Goal: Task Accomplishment & Management: Complete application form

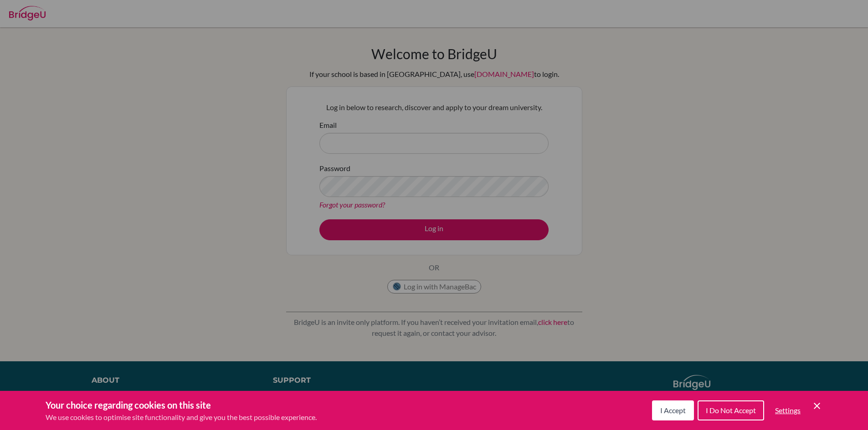
click at [819, 409] on icon "Save and close" at bounding box center [817, 406] width 6 height 6
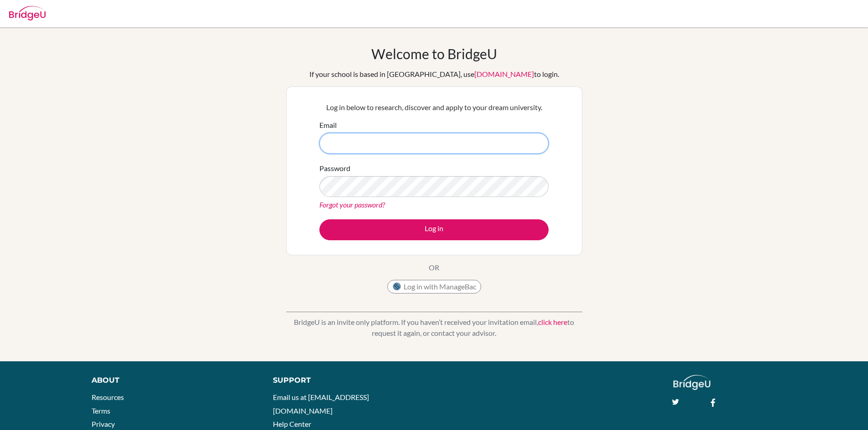
click at [334, 146] on input "Email" at bounding box center [433, 143] width 229 height 21
type input "[PERSON_NAME][EMAIL_ADDRESS][DOMAIN_NAME]"
drag, startPoint x: 320, startPoint y: 195, endPoint x: 631, endPoint y: 182, distance: 311.4
click at [631, 182] on div "Welcome to BridgeU If your school is based in China, use app.bridge-u.com.cn to…" at bounding box center [434, 195] width 868 height 298
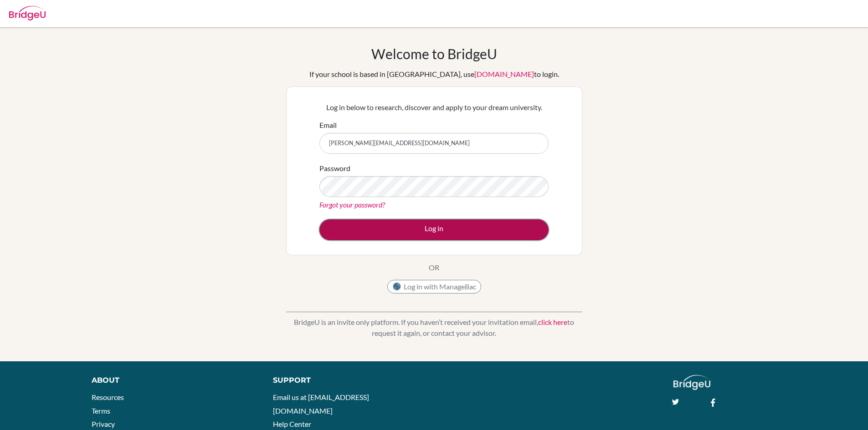
click at [508, 230] on button "Log in" at bounding box center [433, 230] width 229 height 21
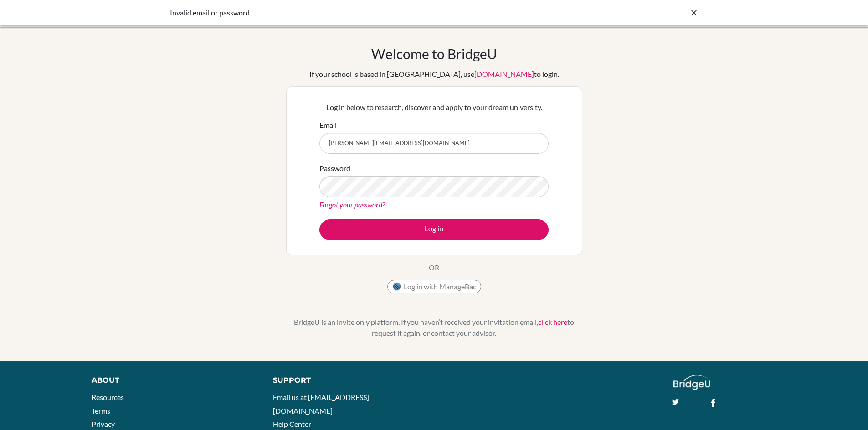
click at [190, 37] on div "Welcome to [GEOGRAPHIC_DATA] If your school is based in [GEOGRAPHIC_DATA], use …" at bounding box center [434, 194] width 868 height 334
click at [573, 195] on div "Log in below to research, discover and apply to your dream university. Email an…" at bounding box center [434, 171] width 296 height 169
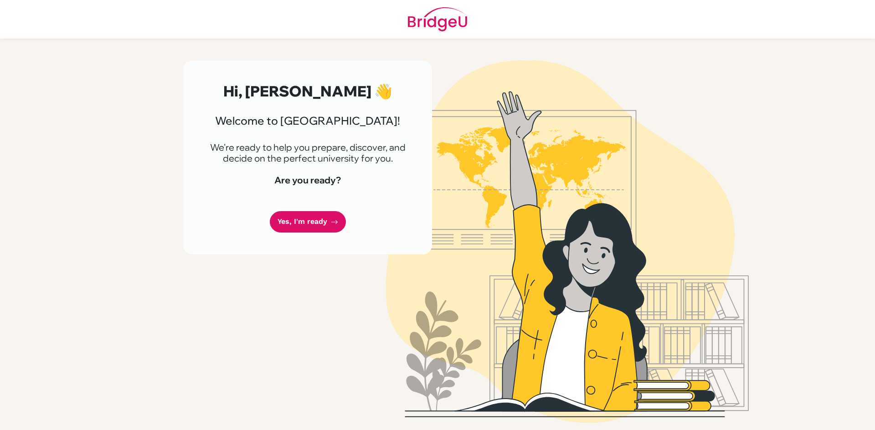
drag, startPoint x: 287, startPoint y: 166, endPoint x: 290, endPoint y: 171, distance: 5.7
click at [309, 226] on link "Yes, I'm ready" at bounding box center [308, 221] width 76 height 21
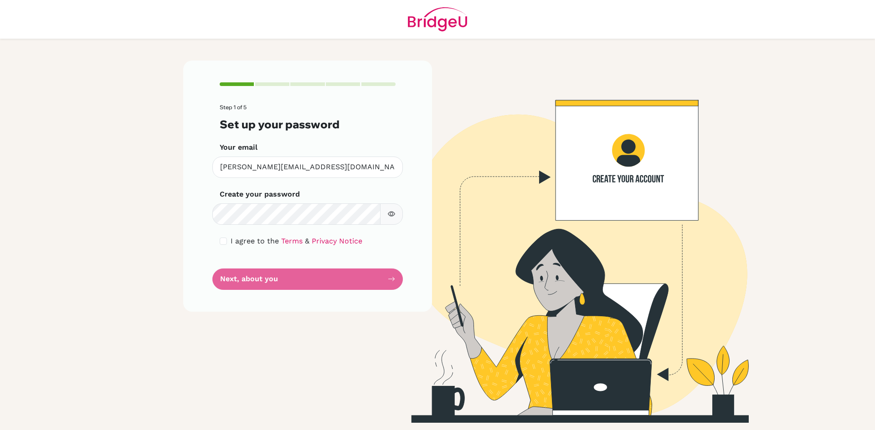
click at [392, 209] on button "button" at bounding box center [391, 214] width 23 height 21
click at [395, 215] on button "button" at bounding box center [391, 214] width 23 height 21
click at [223, 243] on input "checkbox" at bounding box center [223, 241] width 7 height 7
checkbox input "true"
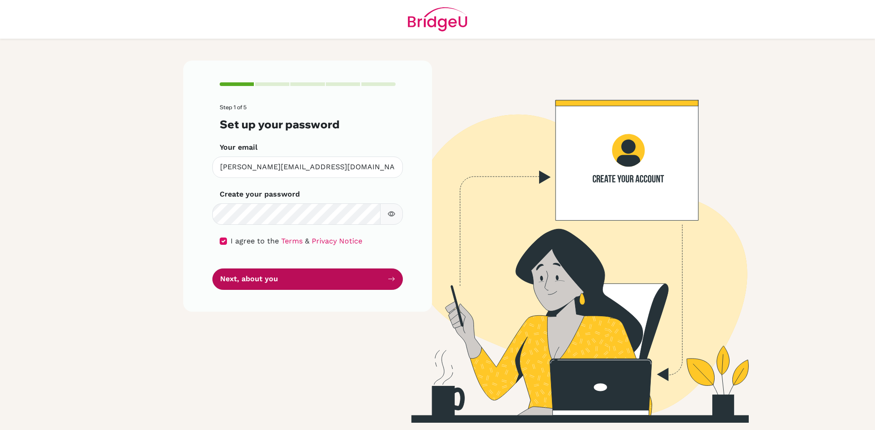
click at [250, 287] on button "Next, about you" at bounding box center [307, 279] width 190 height 21
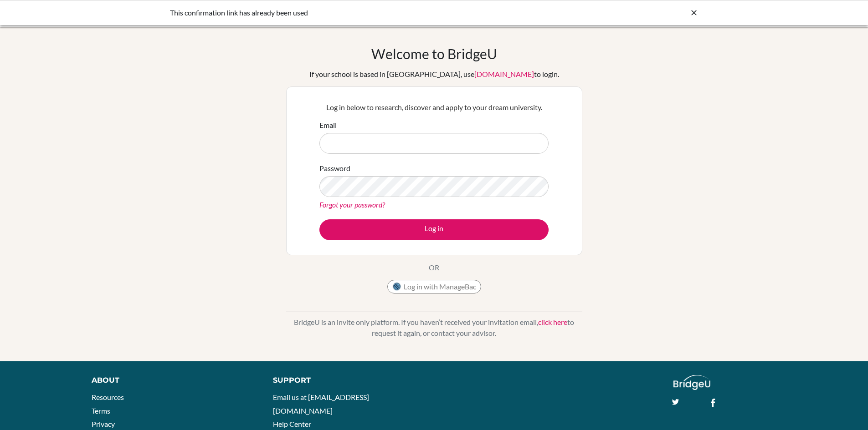
click at [400, 145] on input "Email" at bounding box center [433, 143] width 229 height 21
type input "[PERSON_NAME][EMAIL_ADDRESS][DOMAIN_NAME]"
click at [319, 220] on button "Log in" at bounding box center [433, 230] width 229 height 21
